Goal: Find specific page/section

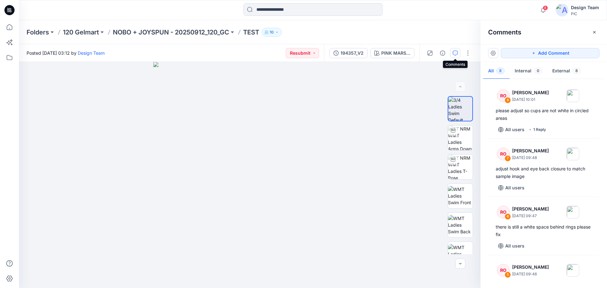
scroll to position [278, 0]
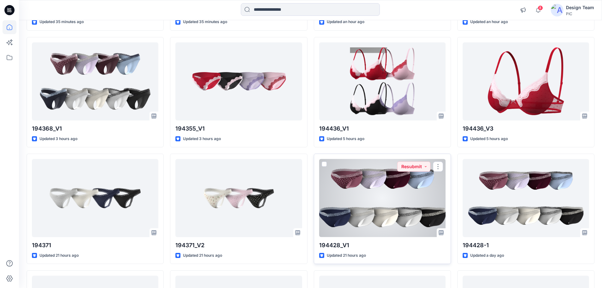
scroll to position [316, 0]
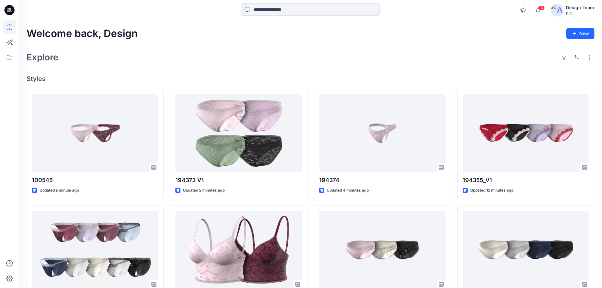
click at [268, 8] on input at bounding box center [310, 9] width 139 height 13
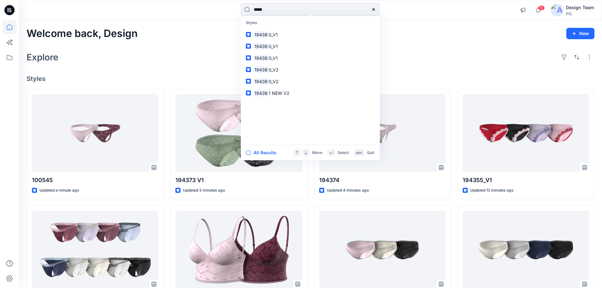
type input "******"
